Goal: Obtain resource: Download file/media

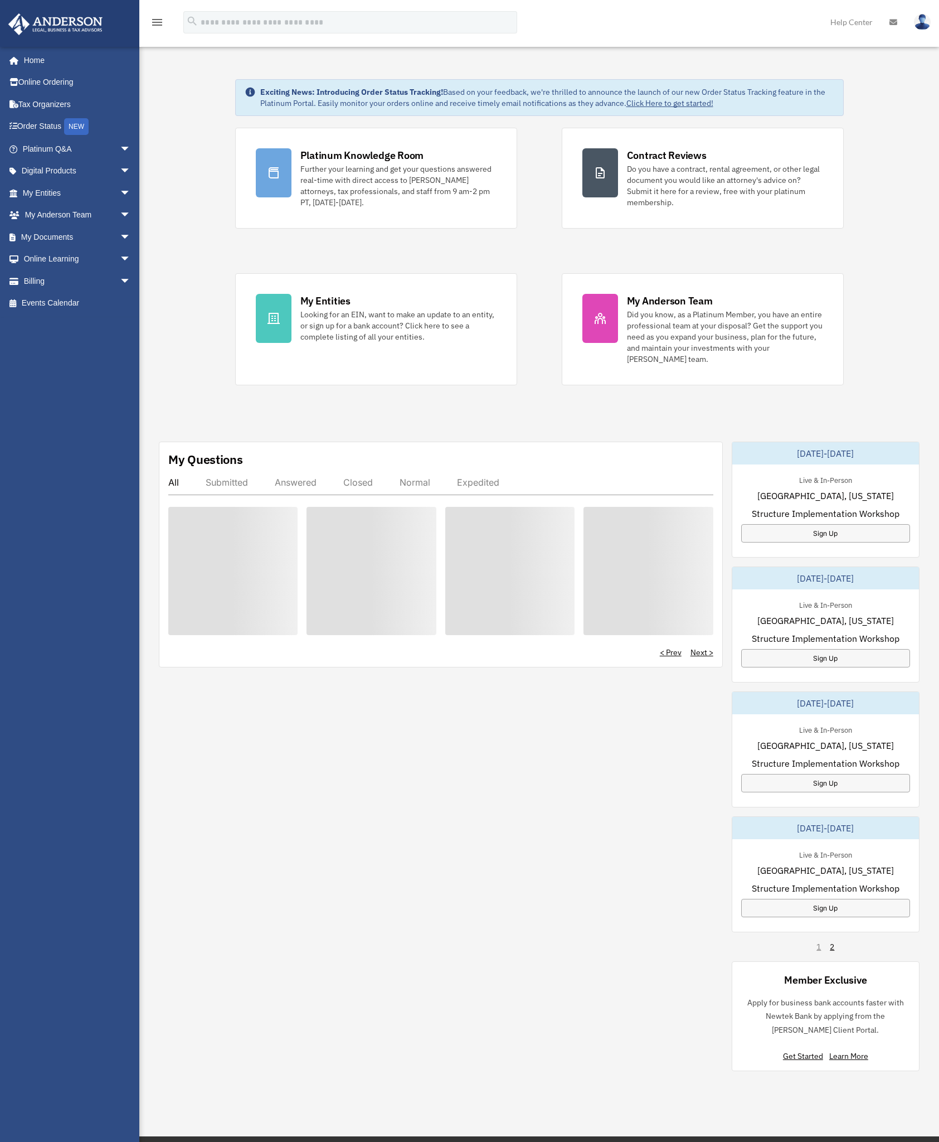
click at [555, 651] on div "< Prev Next >" at bounding box center [440, 652] width 545 height 11
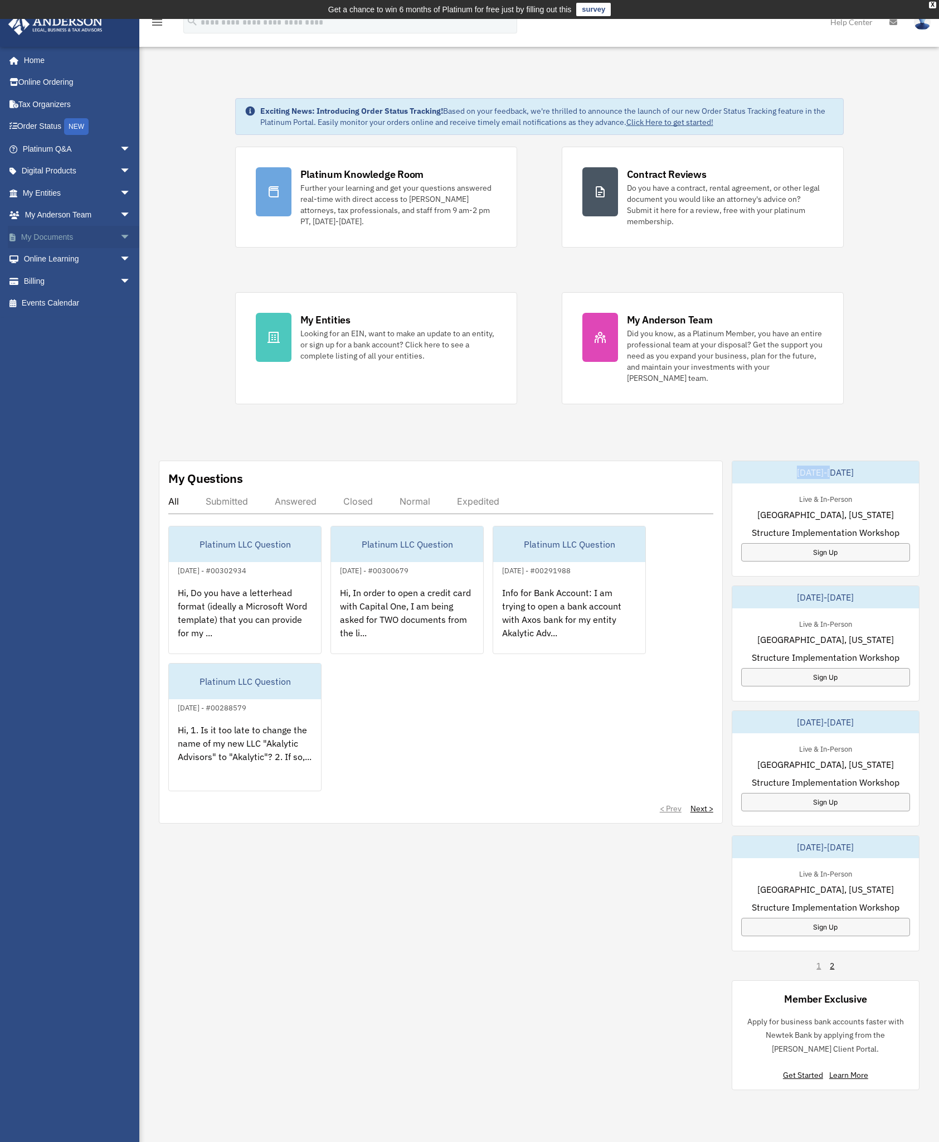
click at [56, 236] on link "My Documents arrow_drop_down" at bounding box center [78, 237] width 140 height 22
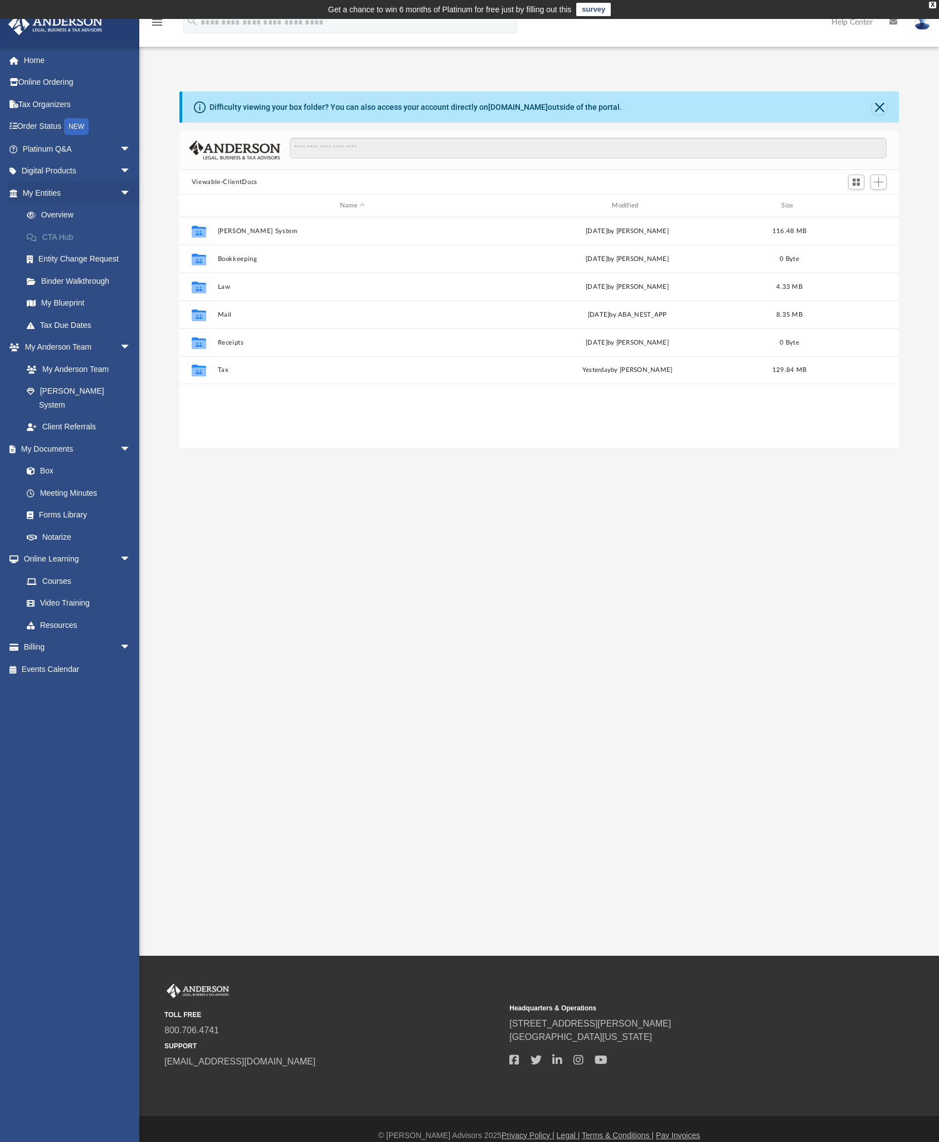
scroll to position [245, 711]
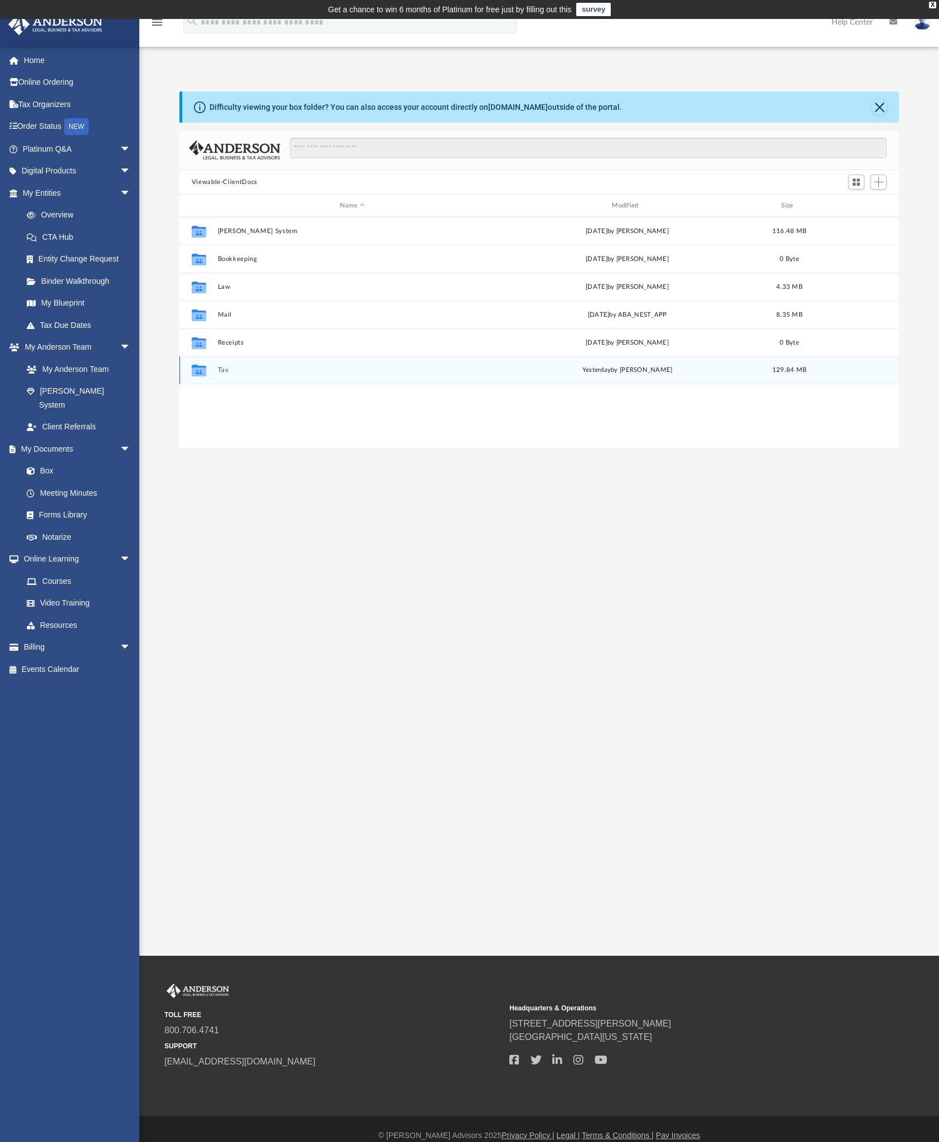
click at [225, 372] on button "Tax" at bounding box center [352, 369] width 270 height 7
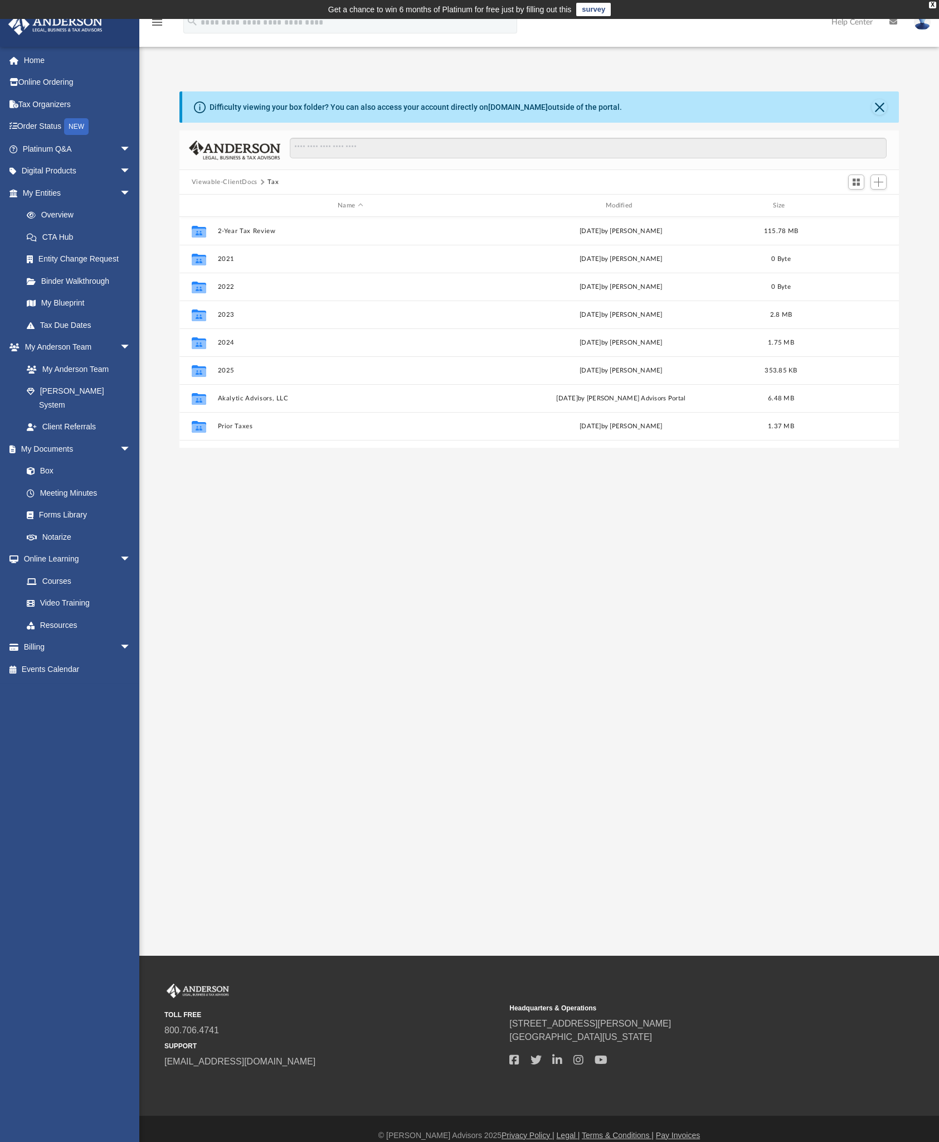
click at [253, 180] on button "Viewable-ClientDocs" at bounding box center [225, 182] width 66 height 10
click at [253, 179] on button "Viewable-ClientDocs" at bounding box center [225, 182] width 66 height 10
click at [319, 149] on input "Search files and folders" at bounding box center [588, 148] width 597 height 21
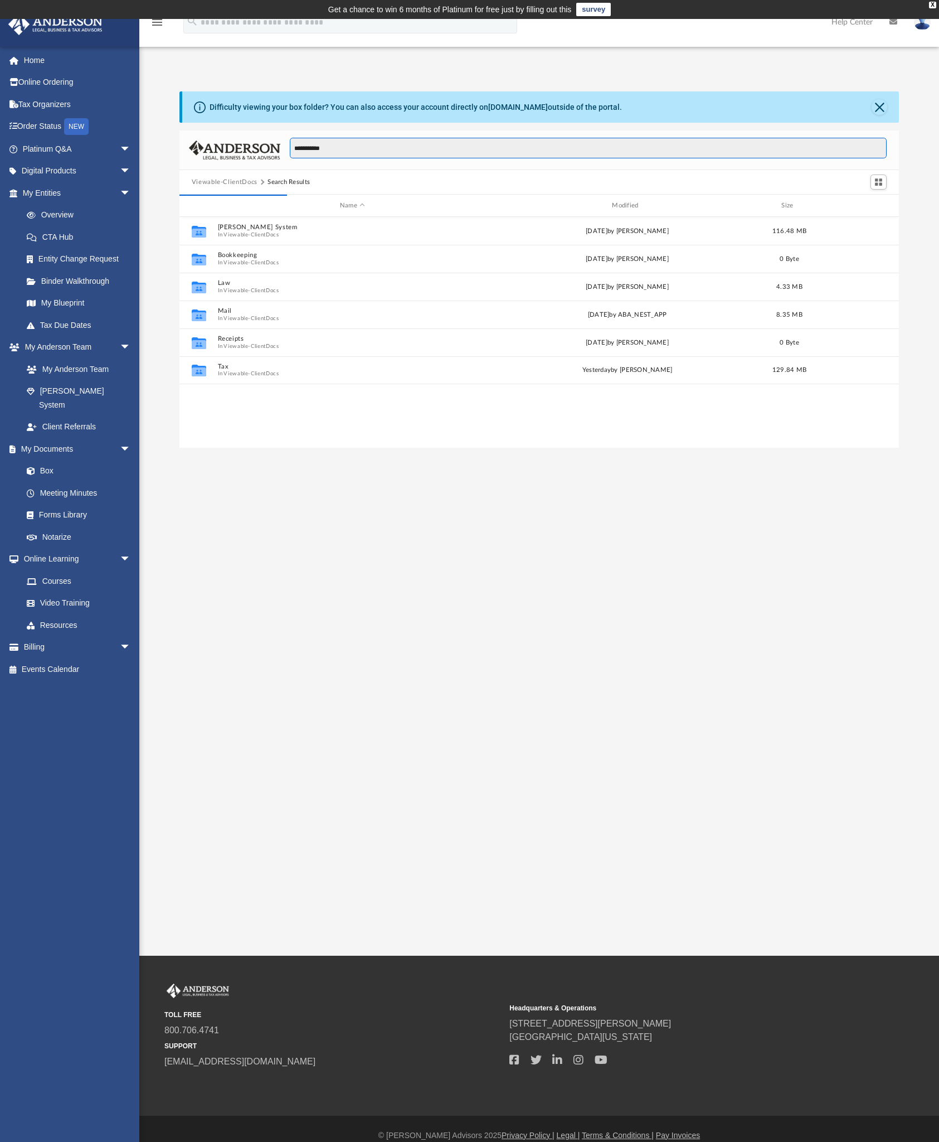
type input "**********"
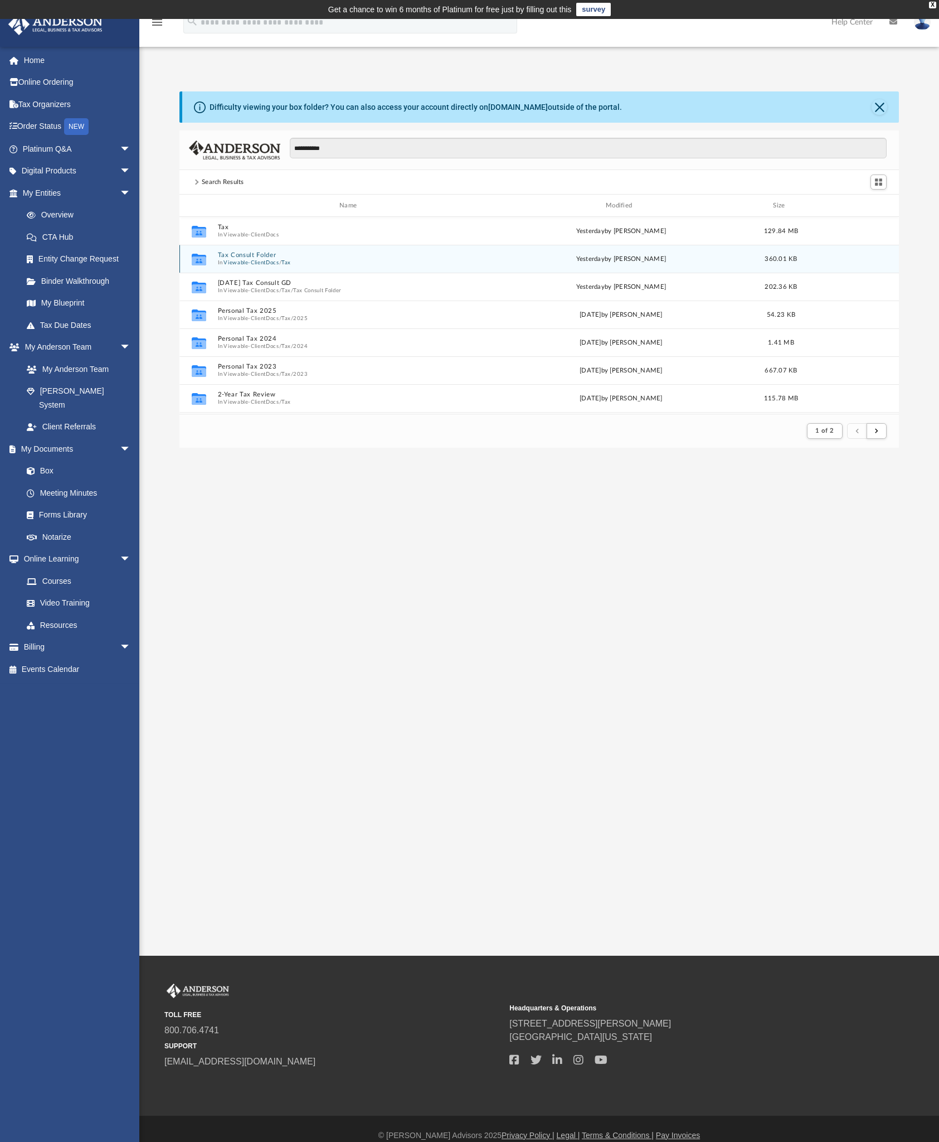
click at [264, 256] on button "Tax Consult Folder" at bounding box center [350, 254] width 266 height 7
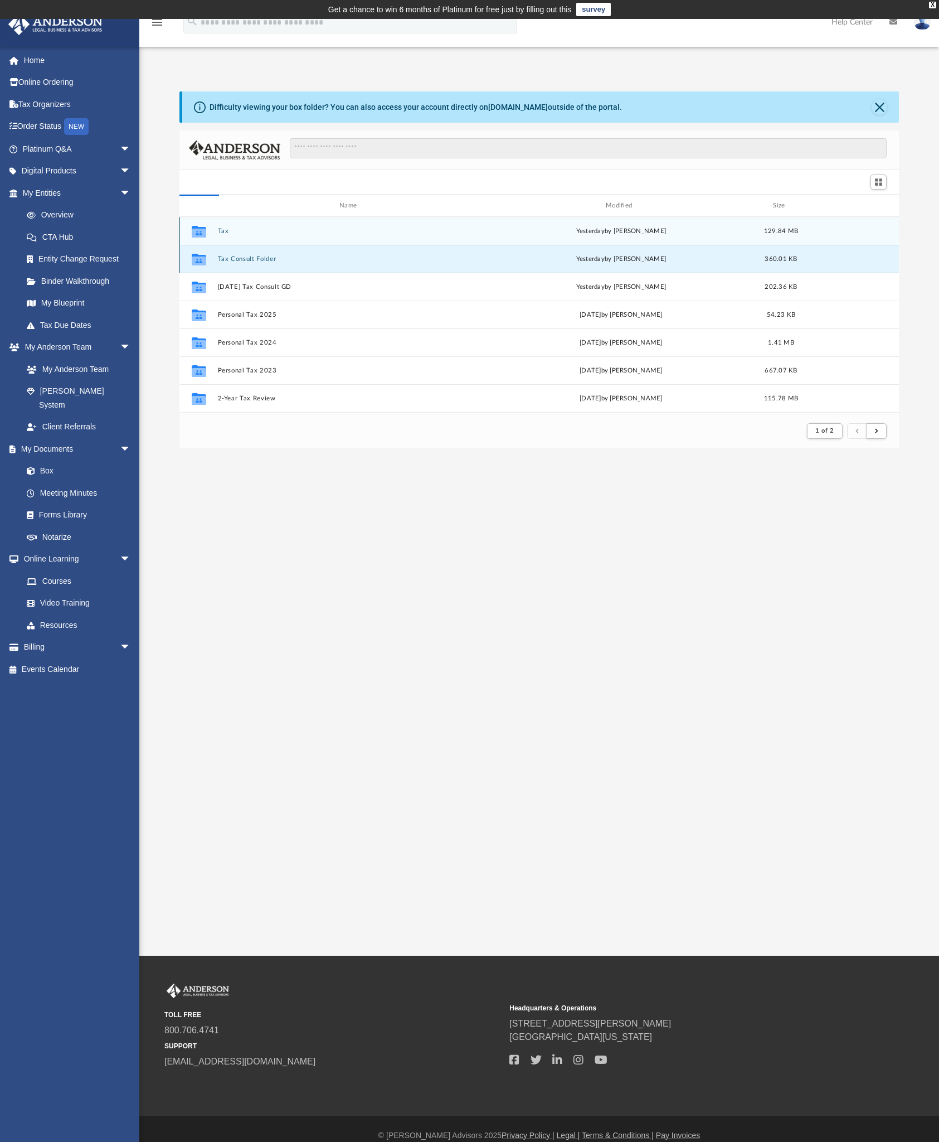
scroll to position [245, 711]
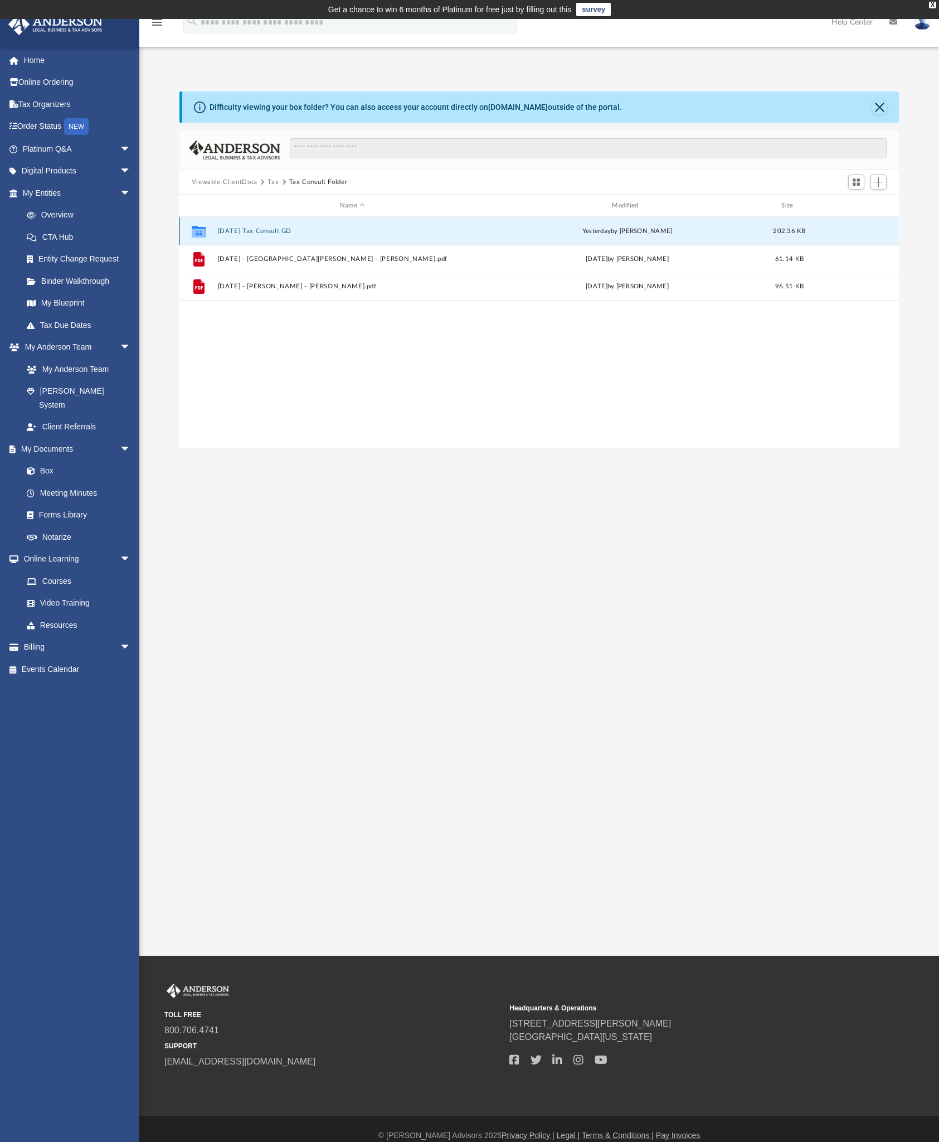
click at [294, 233] on button "[DATE] Tax Consult GD" at bounding box center [352, 230] width 270 height 7
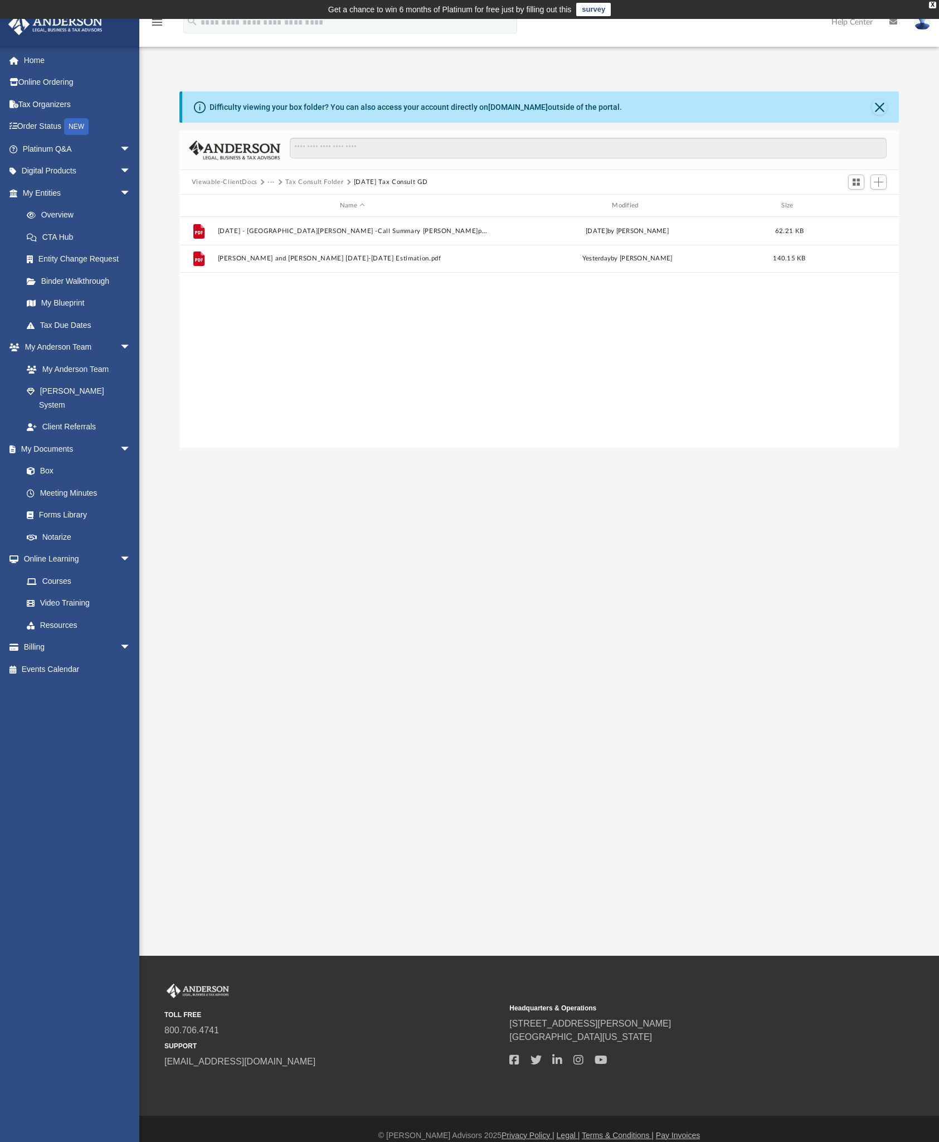
click at [316, 182] on button "Tax Consult Folder" at bounding box center [314, 182] width 59 height 10
click at [272, 183] on button "Tax" at bounding box center [273, 182] width 11 height 10
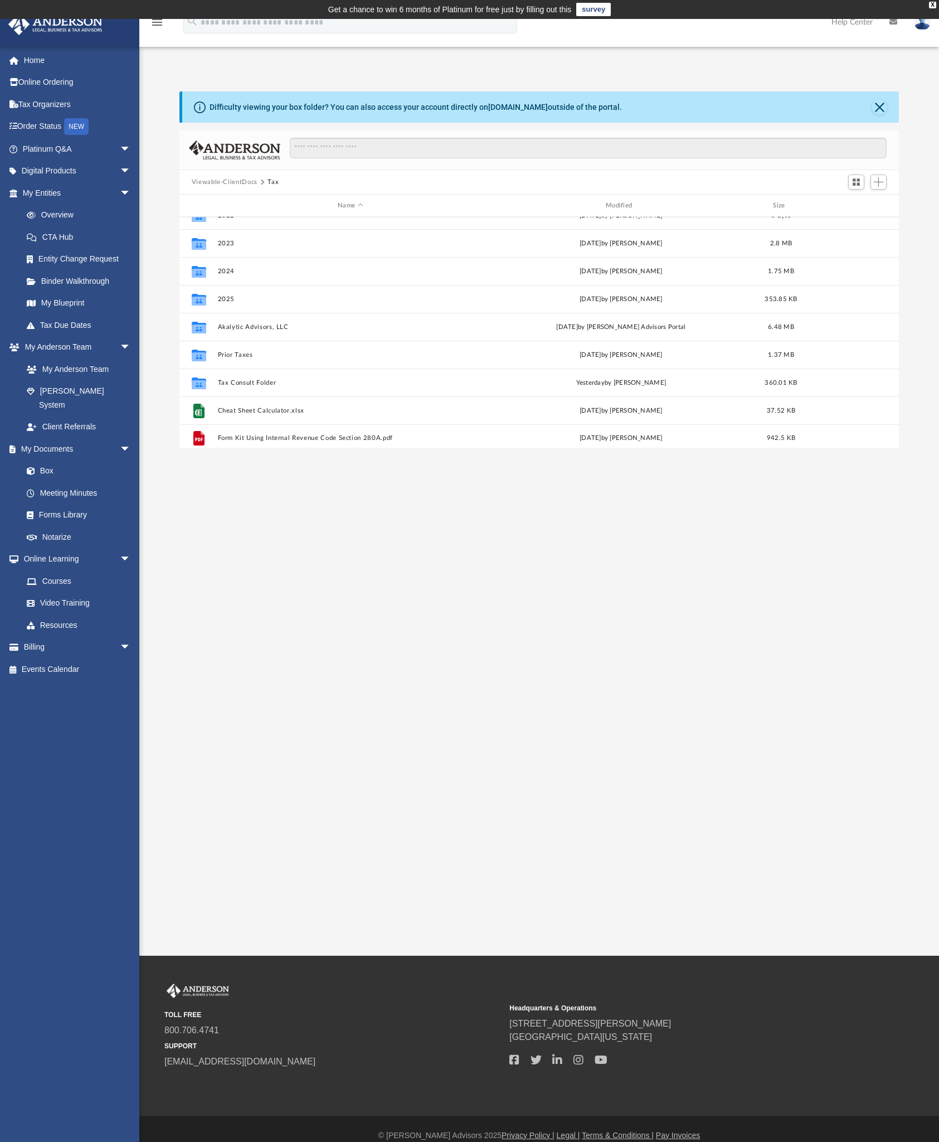
scroll to position [76, 0]
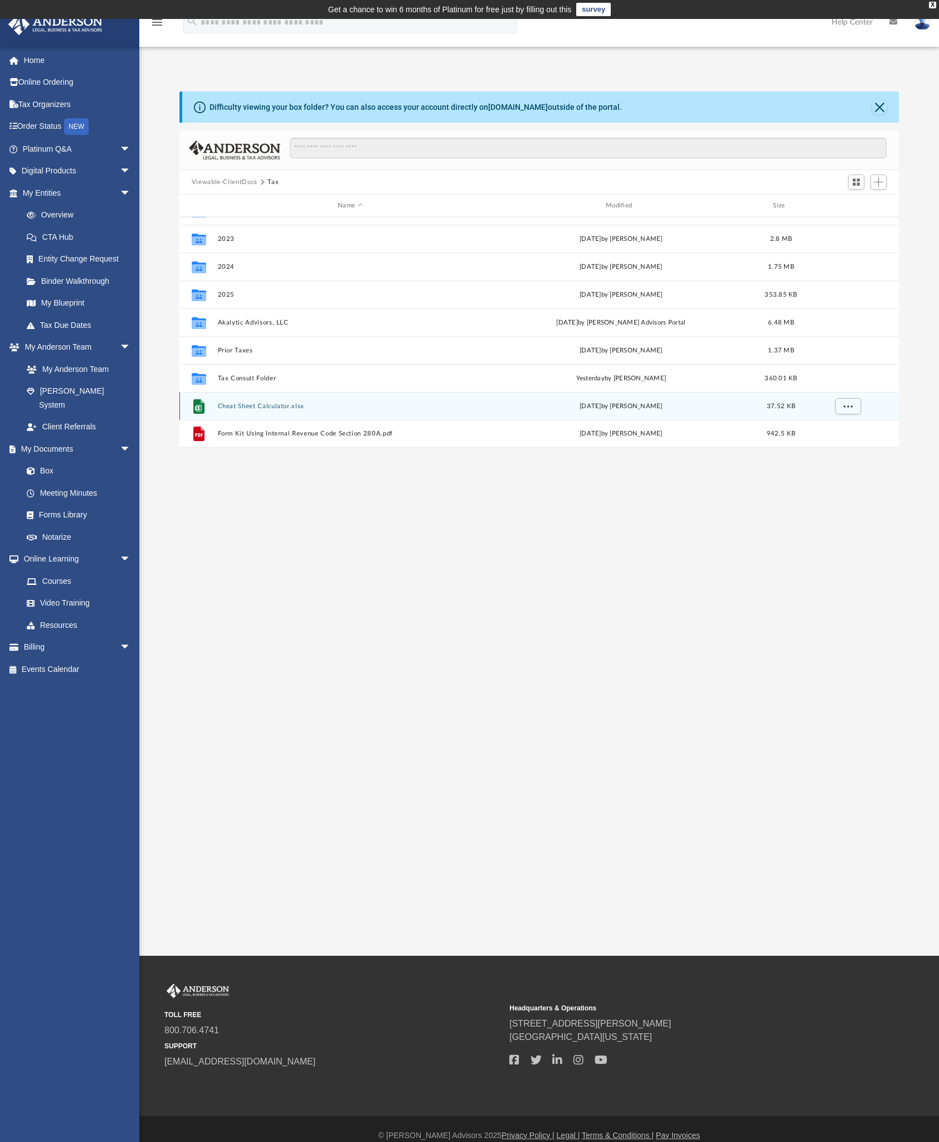
click at [276, 408] on button "Cheat Sheet Calculator.xlsx" at bounding box center [350, 405] width 266 height 7
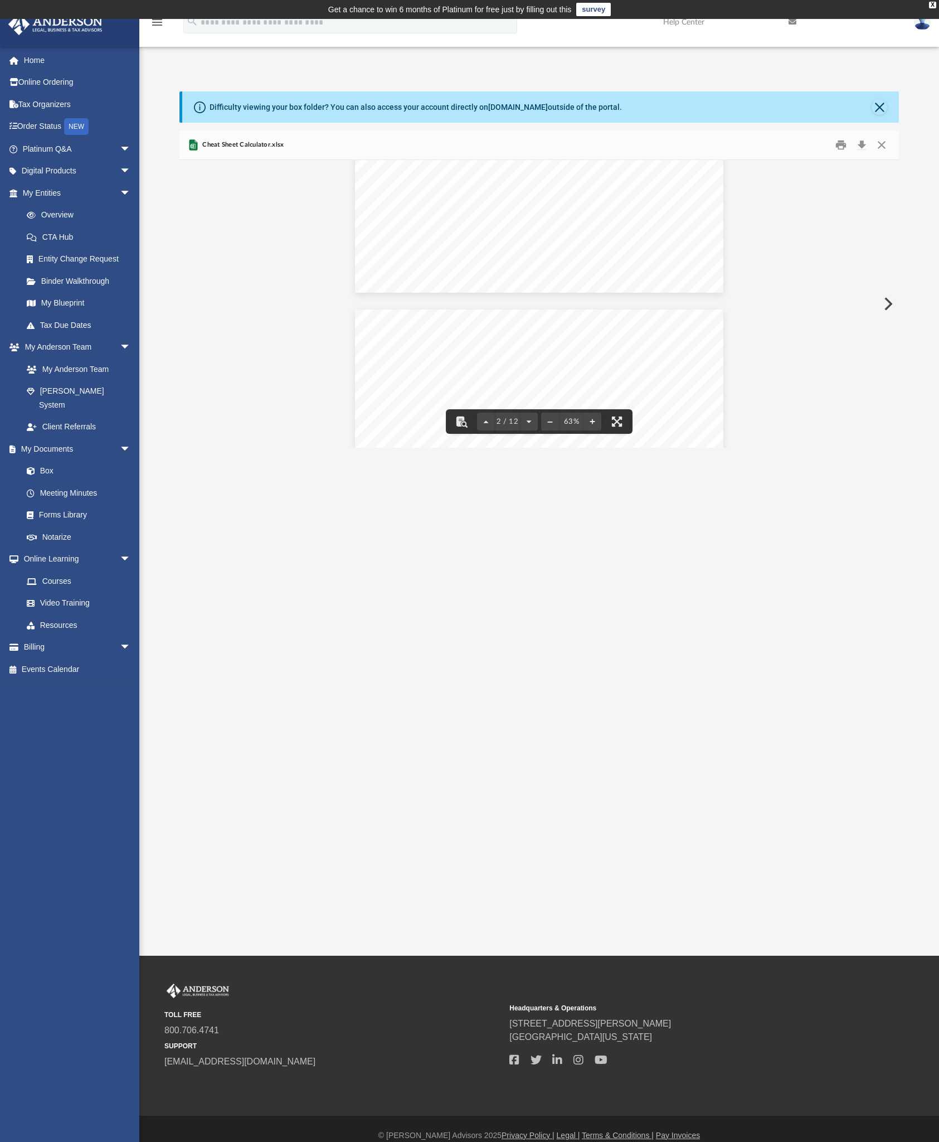
scroll to position [0, 0]
click at [882, 147] on button "Close" at bounding box center [882, 145] width 20 height 17
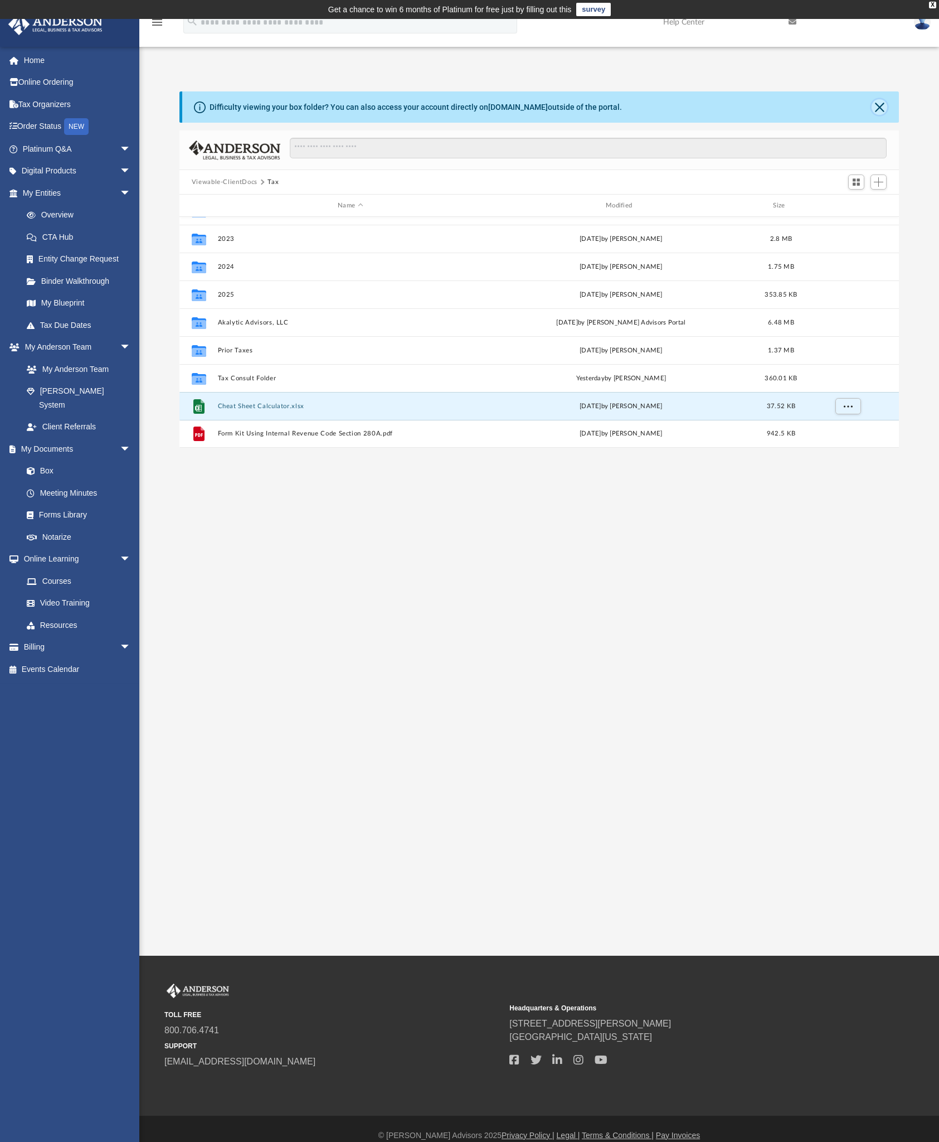
click at [881, 111] on button "Close" at bounding box center [880, 107] width 16 height 16
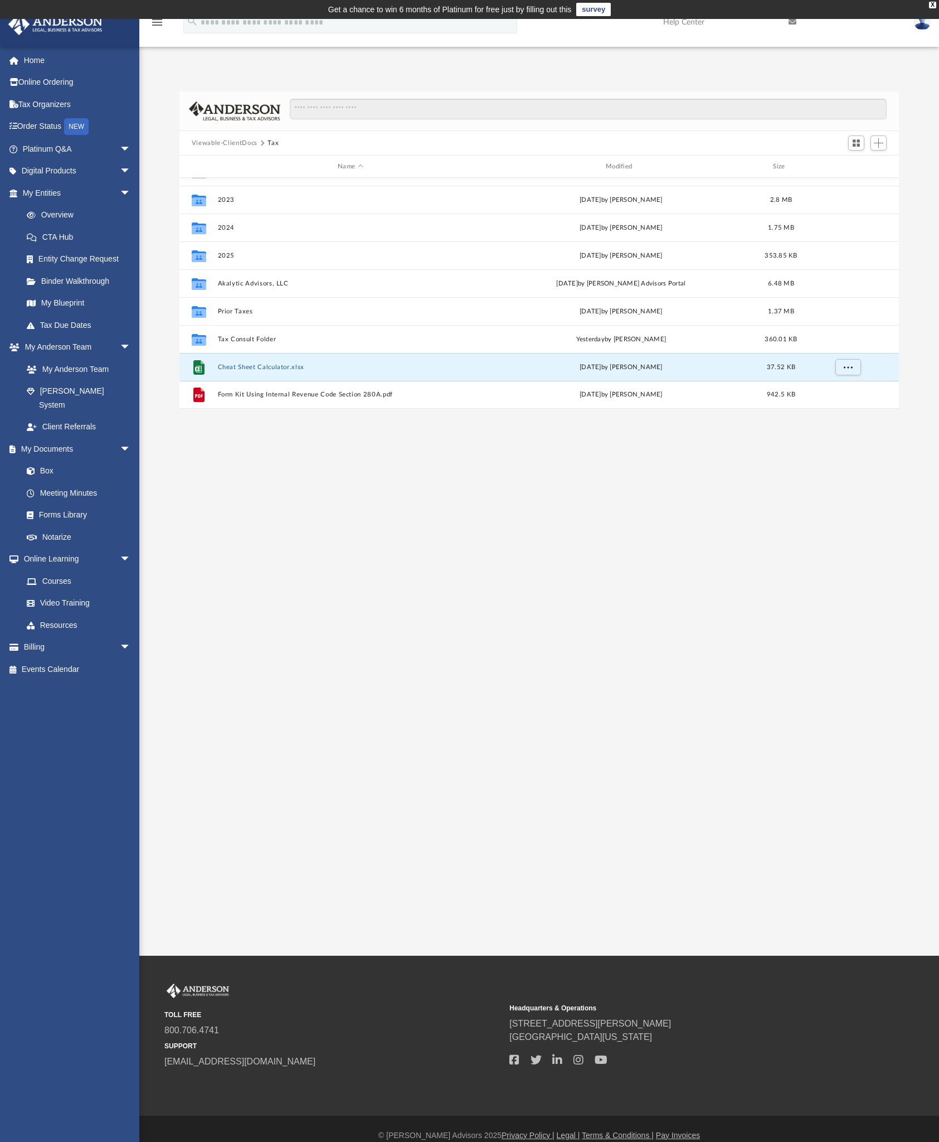
click at [923, 24] on img at bounding box center [922, 22] width 17 height 16
click at [749, 103] on link "Logout" at bounding box center [755, 97] width 111 height 23
